Goal: Task Accomplishment & Management: Manage account settings

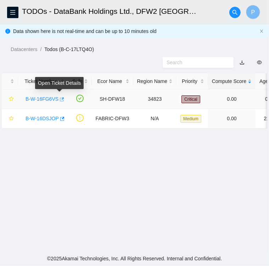
click at [59, 99] on icon "button" at bounding box center [61, 99] width 5 height 5
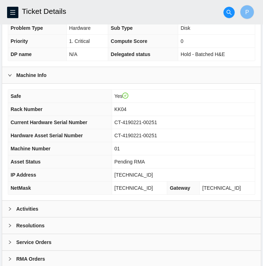
scroll to position [171, 0]
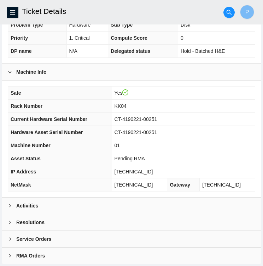
click at [12, 204] on div at bounding box center [12, 205] width 8 height 8
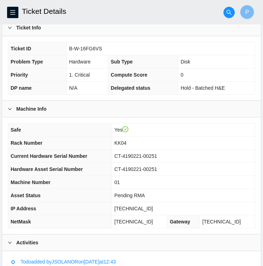
scroll to position [0, 0]
